Goal: Information Seeking & Learning: Learn about a topic

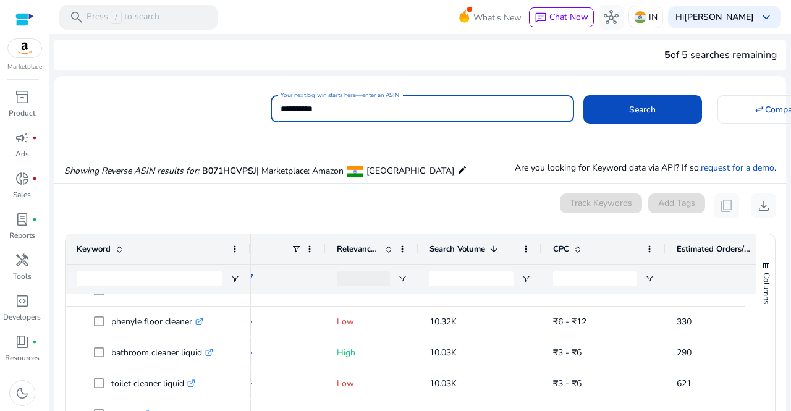
click at [335, 102] on input "**********" at bounding box center [422, 109] width 284 height 14
paste input
click at [623, 102] on span at bounding box center [642, 110] width 119 height 30
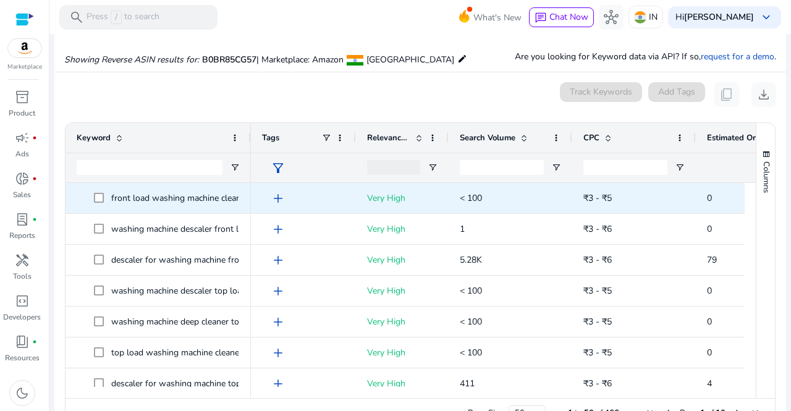
scroll to position [132, 0]
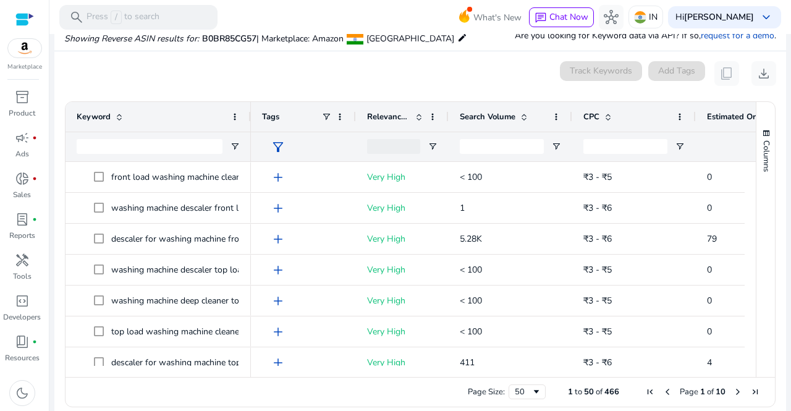
click at [524, 119] on span at bounding box center [524, 117] width 10 height 10
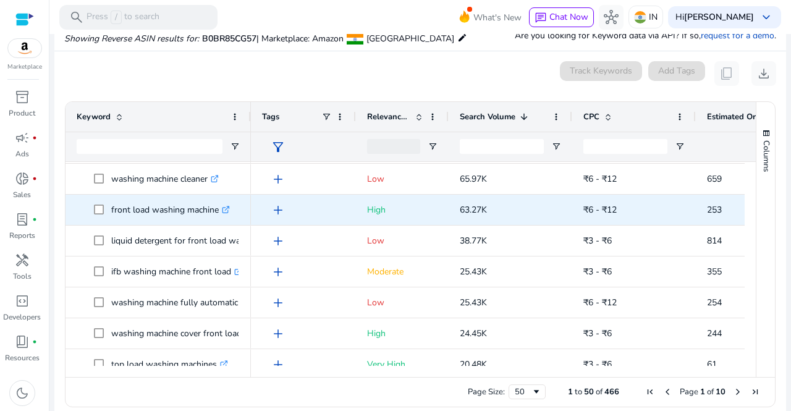
scroll to position [30, 0]
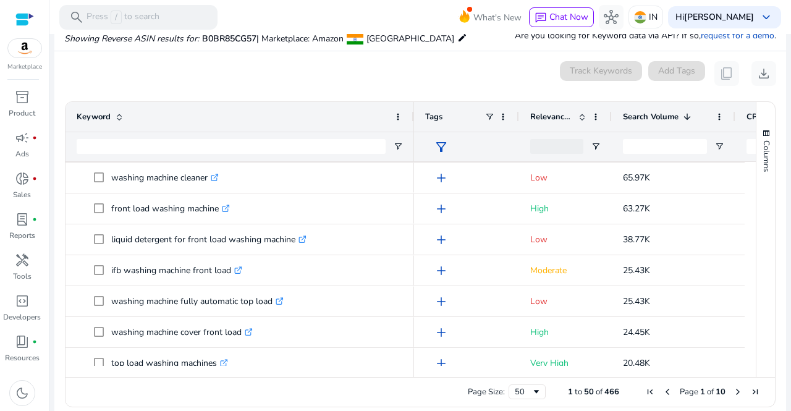
drag, startPoint x: 248, startPoint y: 117, endPoint x: 413, endPoint y: 122, distance: 164.4
click at [413, 122] on div at bounding box center [413, 117] width 5 height 30
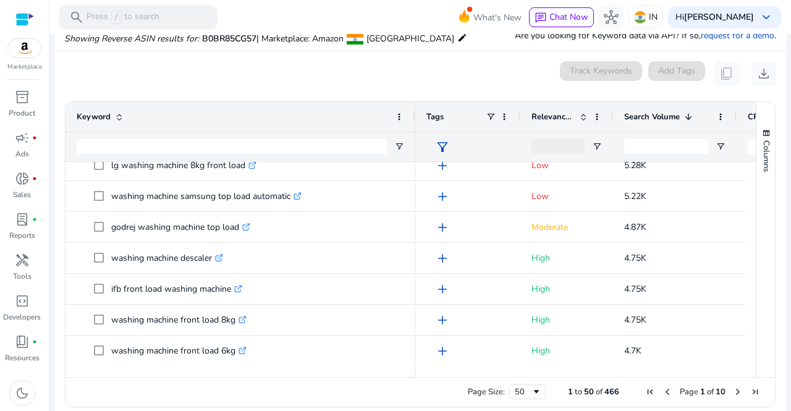
scroll to position [0, 0]
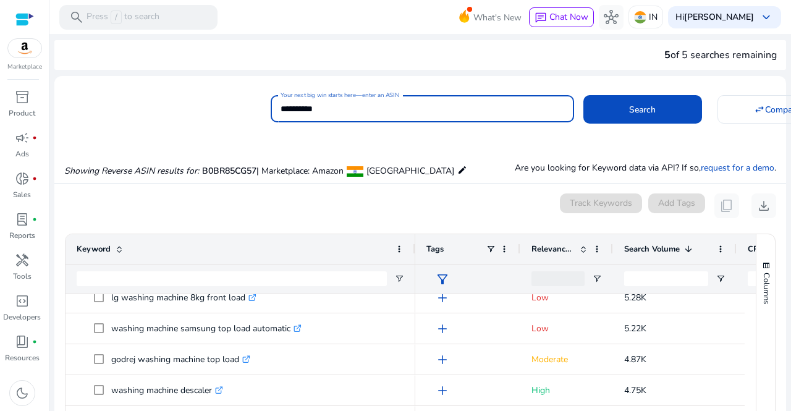
click at [305, 107] on input "**********" at bounding box center [422, 109] width 284 height 14
paste input
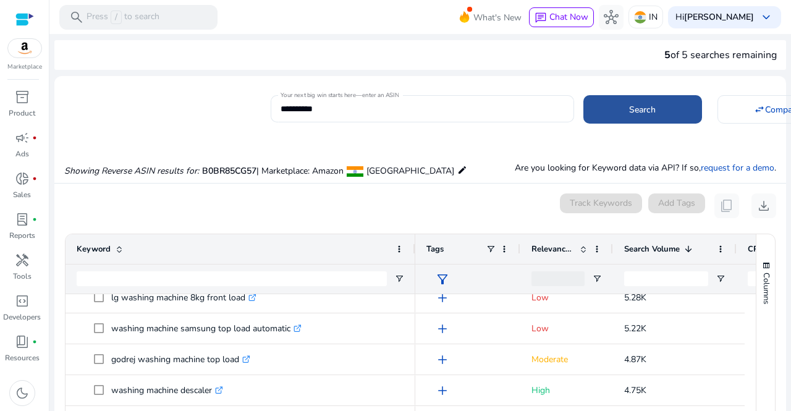
click at [647, 107] on span "Search" at bounding box center [642, 109] width 27 height 13
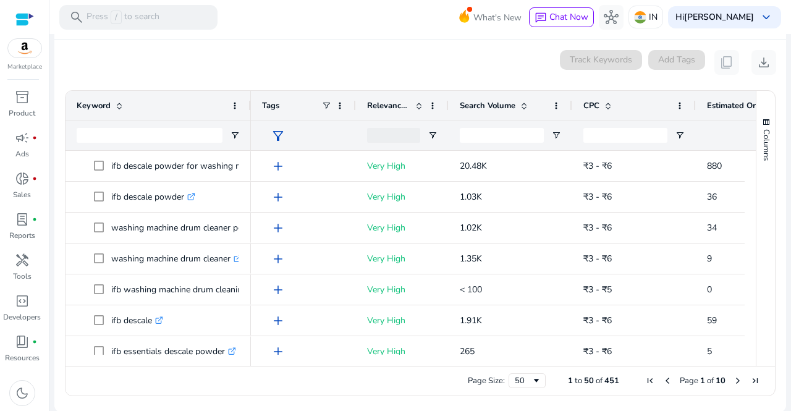
scroll to position [132, 0]
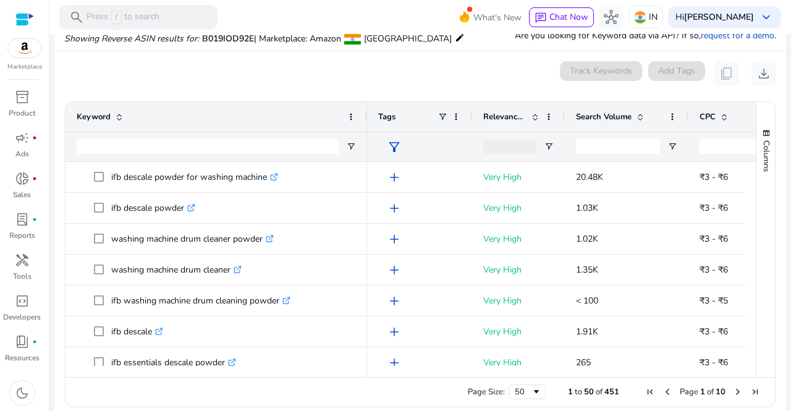
drag, startPoint x: 248, startPoint y: 120, endPoint x: 373, endPoint y: 117, distance: 124.9
click at [369, 117] on div at bounding box center [366, 117] width 5 height 30
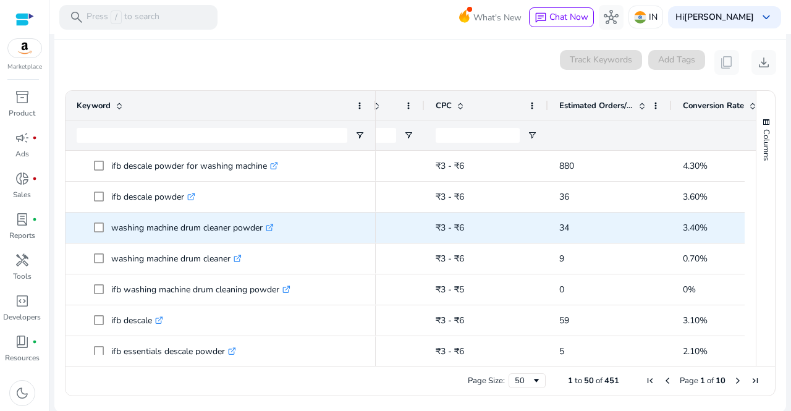
scroll to position [0, 273]
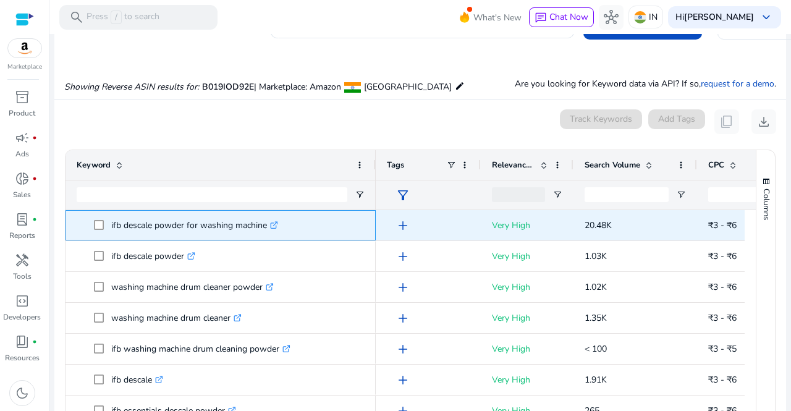
drag, startPoint x: 268, startPoint y: 225, endPoint x: 107, endPoint y: 227, distance: 160.0
click at [107, 227] on span "ifb descale powder for washing machine .st0{fill:#2c8af8}" at bounding box center [229, 225] width 271 height 25
copy span "ifb descale powder for washing machine"
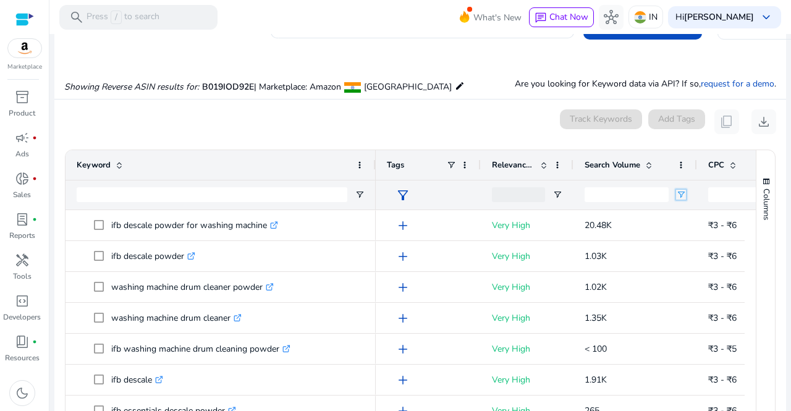
click at [676, 195] on span "Open Filter Menu" at bounding box center [681, 195] width 10 height 10
click at [649, 161] on span at bounding box center [649, 165] width 10 height 10
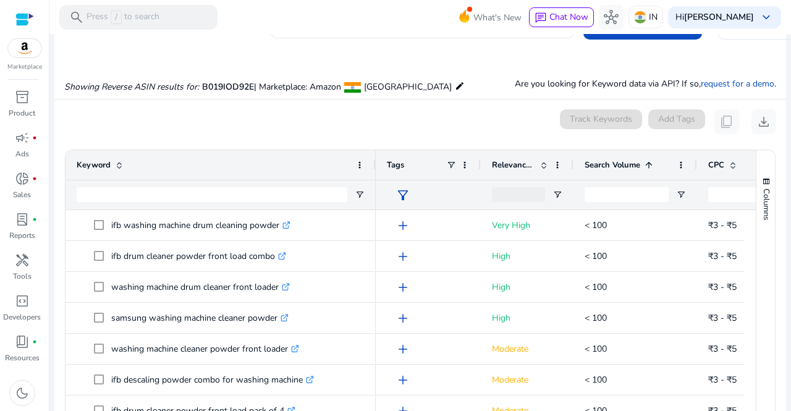
click at [649, 161] on span at bounding box center [649, 165] width 10 height 10
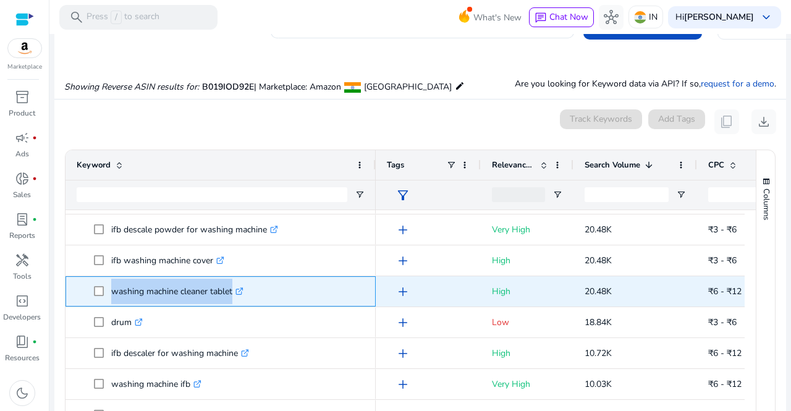
drag, startPoint x: 107, startPoint y: 291, endPoint x: 231, endPoint y: 291, distance: 123.6
click at [231, 291] on span "washing machine cleaner tablet .st0{fill:#2c8af8}" at bounding box center [229, 291] width 271 height 25
copy span "washing machine cleaner table"
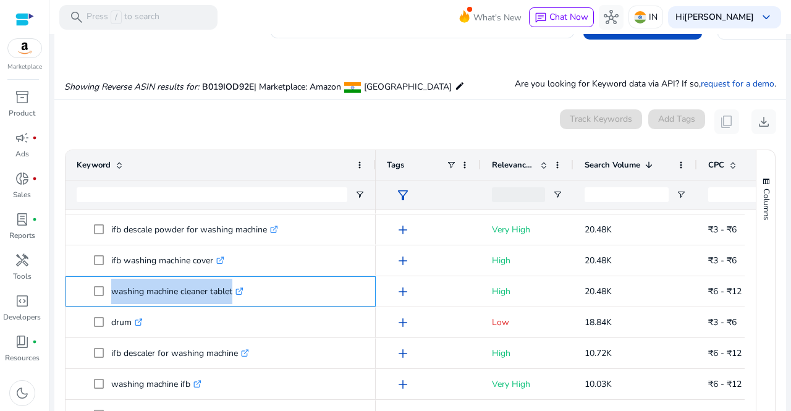
scroll to position [0, 0]
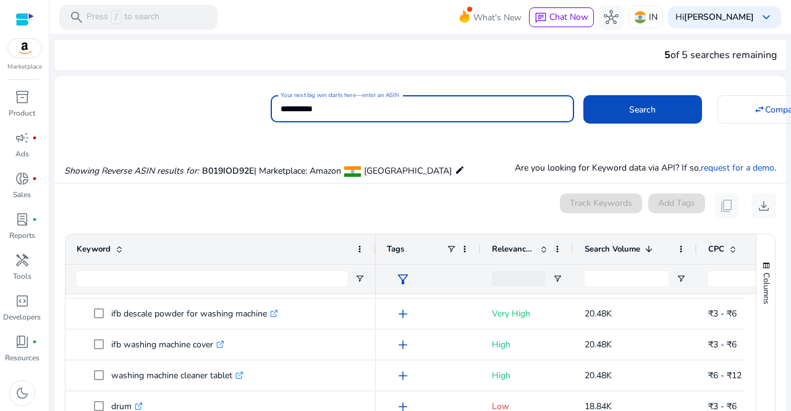
click at [316, 109] on input "**********" at bounding box center [422, 109] width 284 height 14
paste input
click at [316, 109] on input "**********" at bounding box center [422, 109] width 284 height 14
type input "**********"
click at [623, 101] on span at bounding box center [642, 110] width 119 height 30
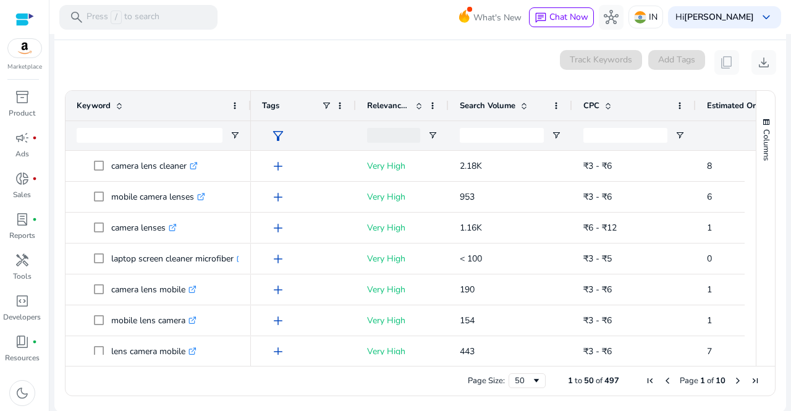
scroll to position [132, 0]
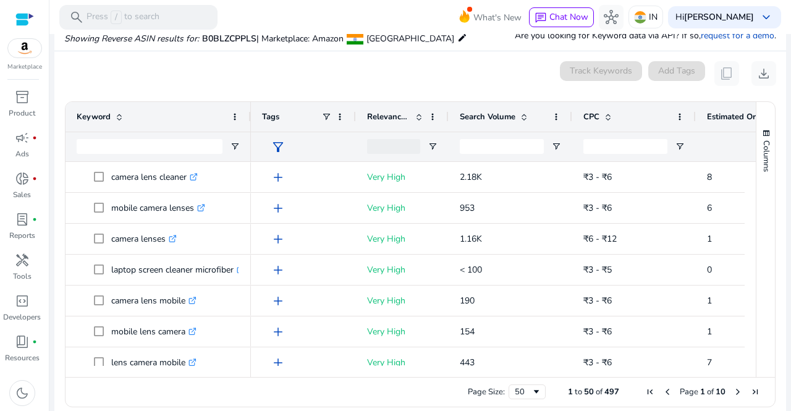
click at [529, 120] on div "Search Volume" at bounding box center [504, 116] width 88 height 23
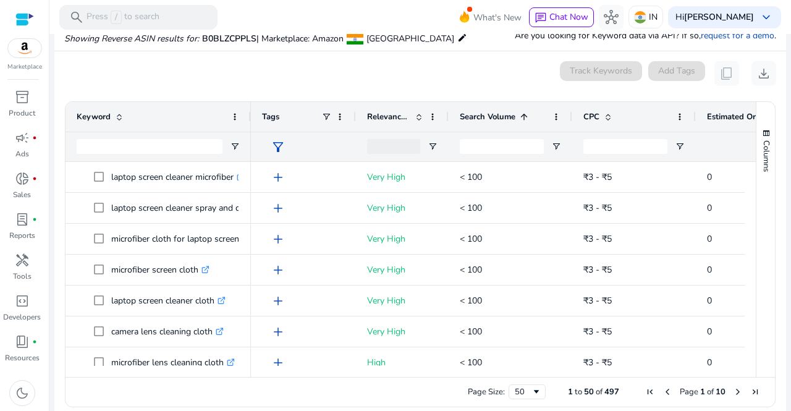
click at [523, 117] on span at bounding box center [524, 117] width 10 height 10
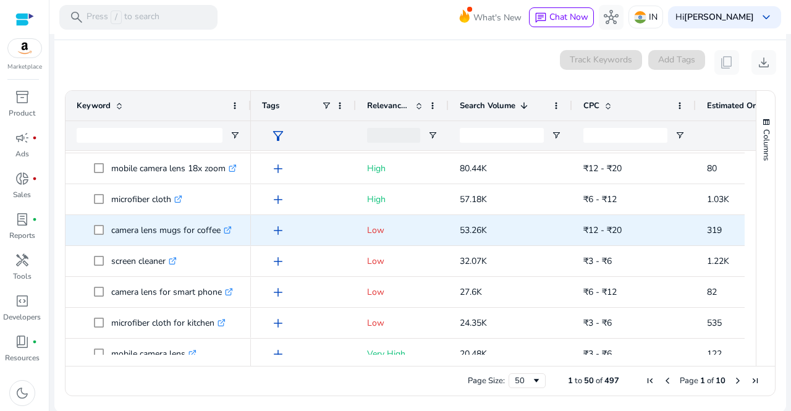
scroll to position [30, 0]
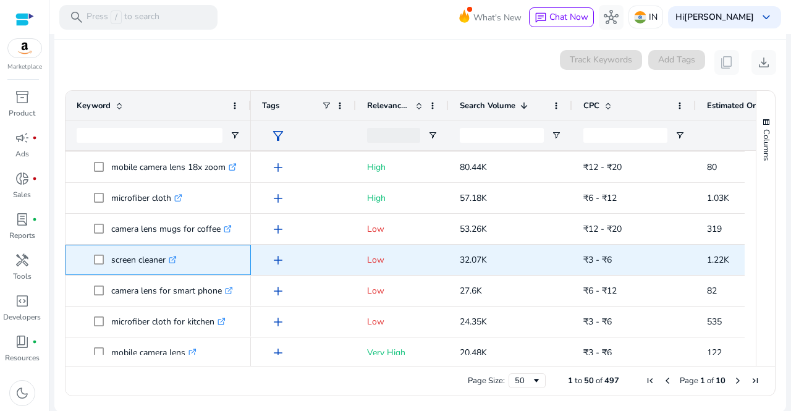
drag, startPoint x: 108, startPoint y: 258, endPoint x: 171, endPoint y: 261, distance: 62.5
click at [171, 261] on span "screen cleaner .st0{fill:#2c8af8}" at bounding box center [167, 259] width 146 height 25
copy span "screen cleaner"
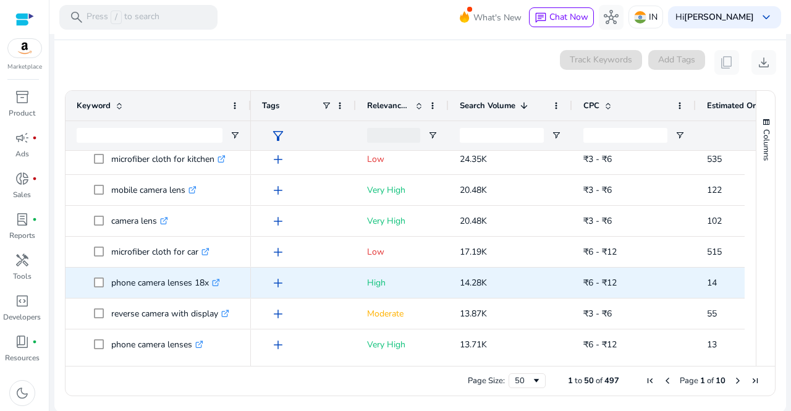
scroll to position [237, 0]
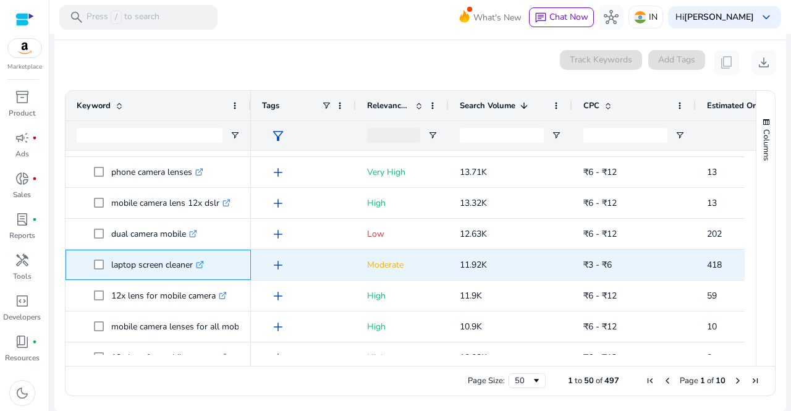
drag, startPoint x: 105, startPoint y: 263, endPoint x: 194, endPoint y: 270, distance: 89.3
click at [194, 270] on span "laptop screen cleaner .st0{fill:#2c8af8}" at bounding box center [167, 264] width 146 height 25
copy span "laptop screen cleaner"
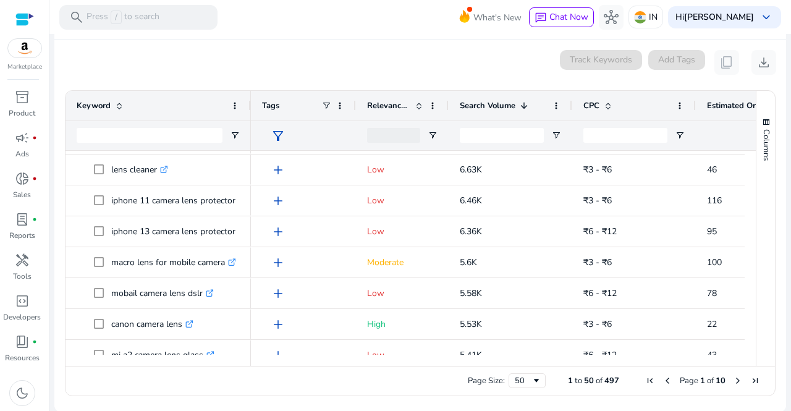
scroll to position [893, 0]
